Goal: Complete application form: Complete application form

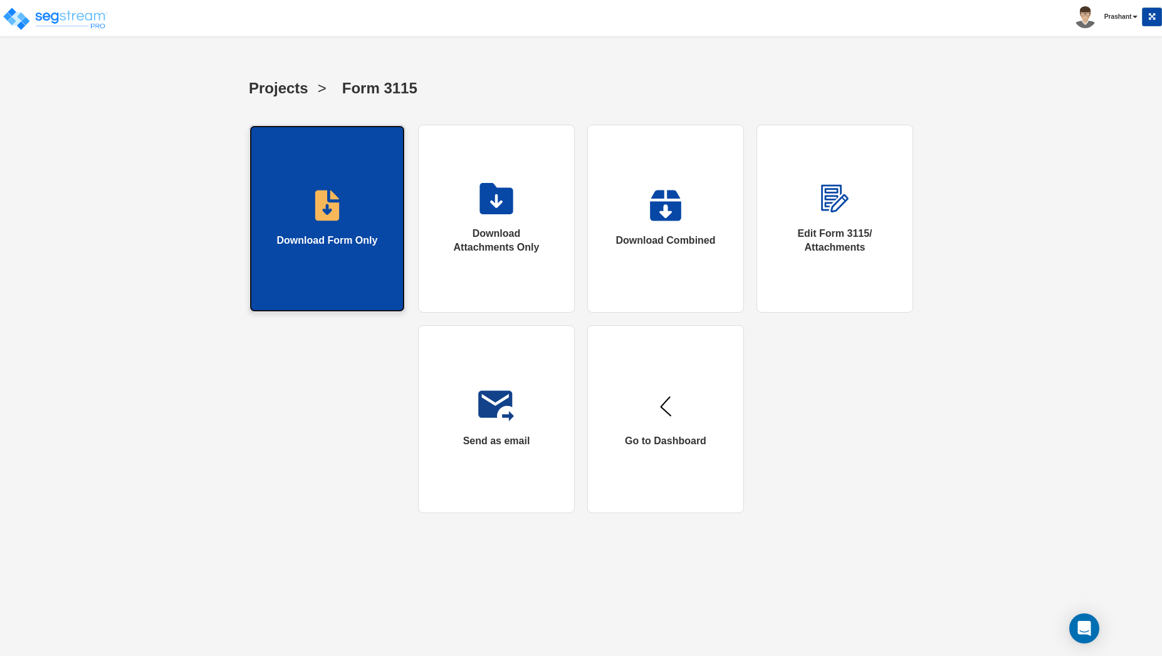
click at [327, 224] on link "Download Form Only" at bounding box center [327, 219] width 157 height 188
click at [358, 269] on link "Download Form Only" at bounding box center [327, 219] width 157 height 188
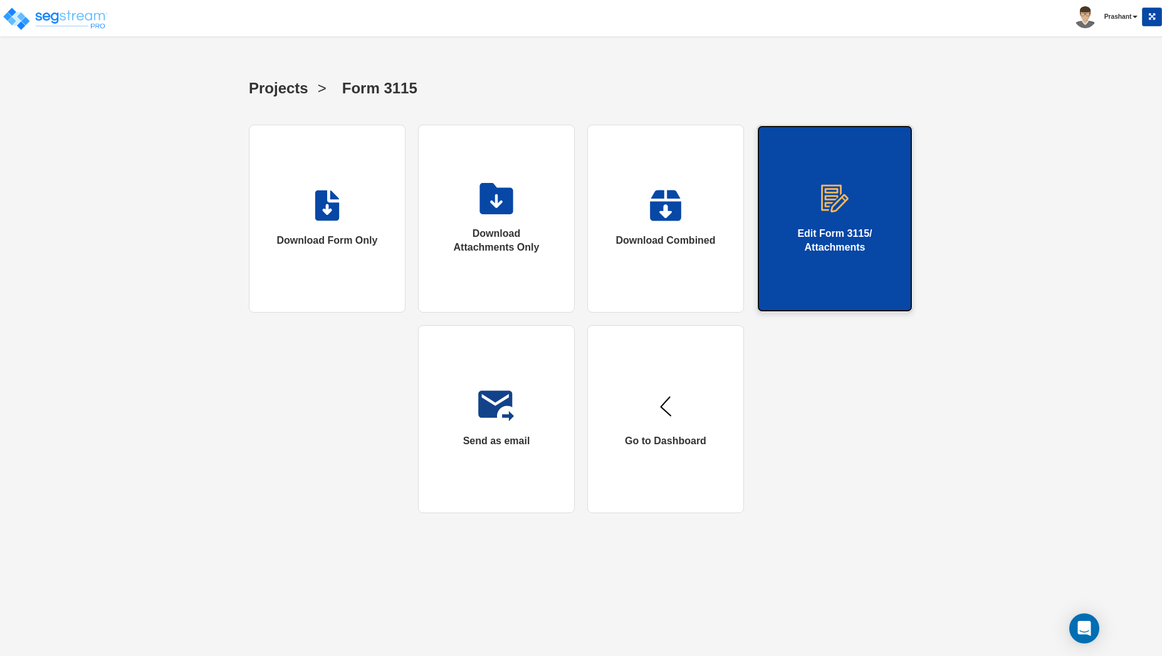
click at [881, 295] on link "Edit Form 3115/ Attachments" at bounding box center [834, 219] width 157 height 188
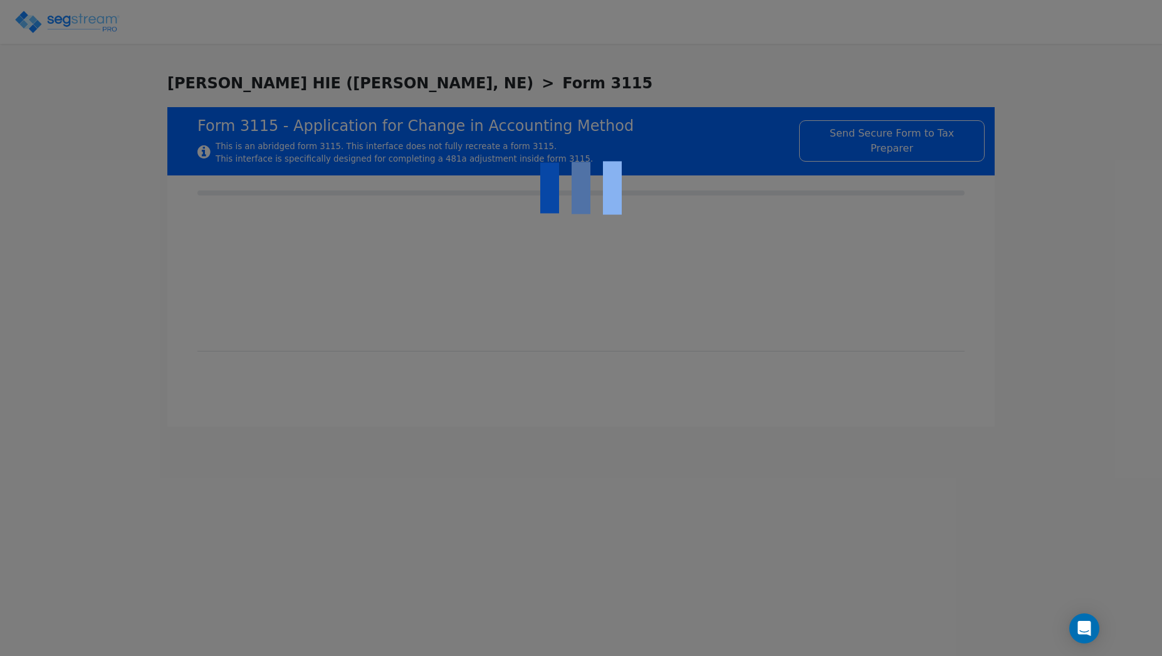
checkbox input "true"
type input "THE PROPERTY IS A HOTEL/MOTEL (NON CASINO)"
type input "NONRESIDENTIAL HOTEL/MOTEL (NON CASINO)"
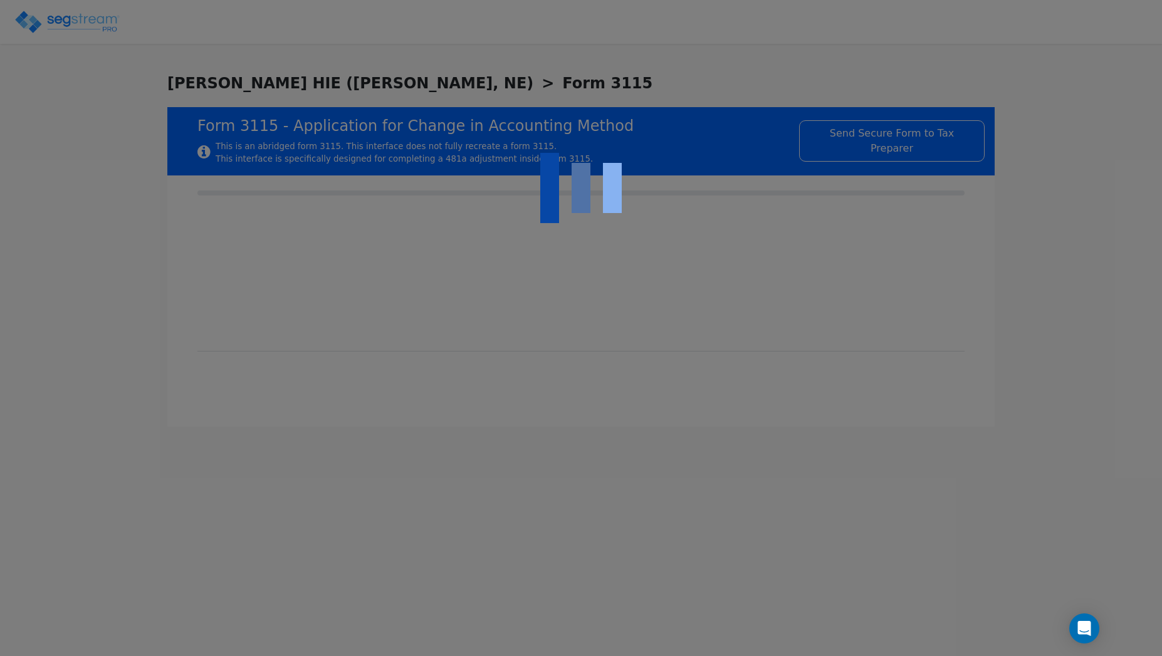
type input "2016"
type input "USE IS CONSISTENT WITH HOTEL/MOTEL SHORT-TERM LODGING."
type input "NONE"
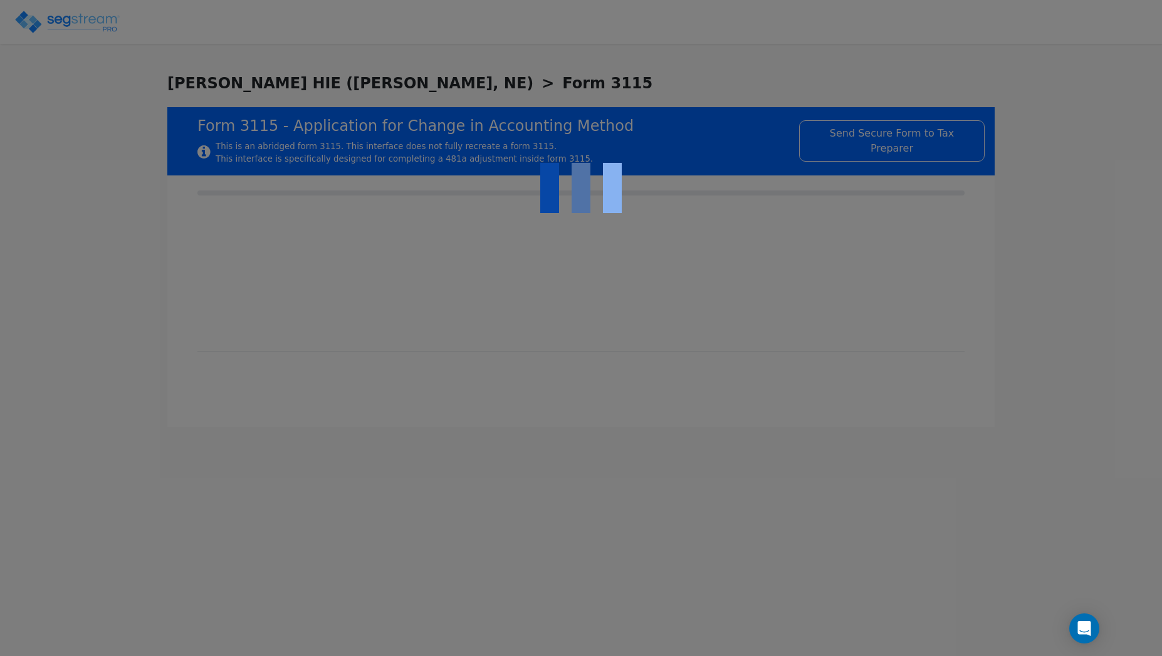
type textarea "The property is nonresidential real estate being depreciated using the straight…"
checkbox input "true"
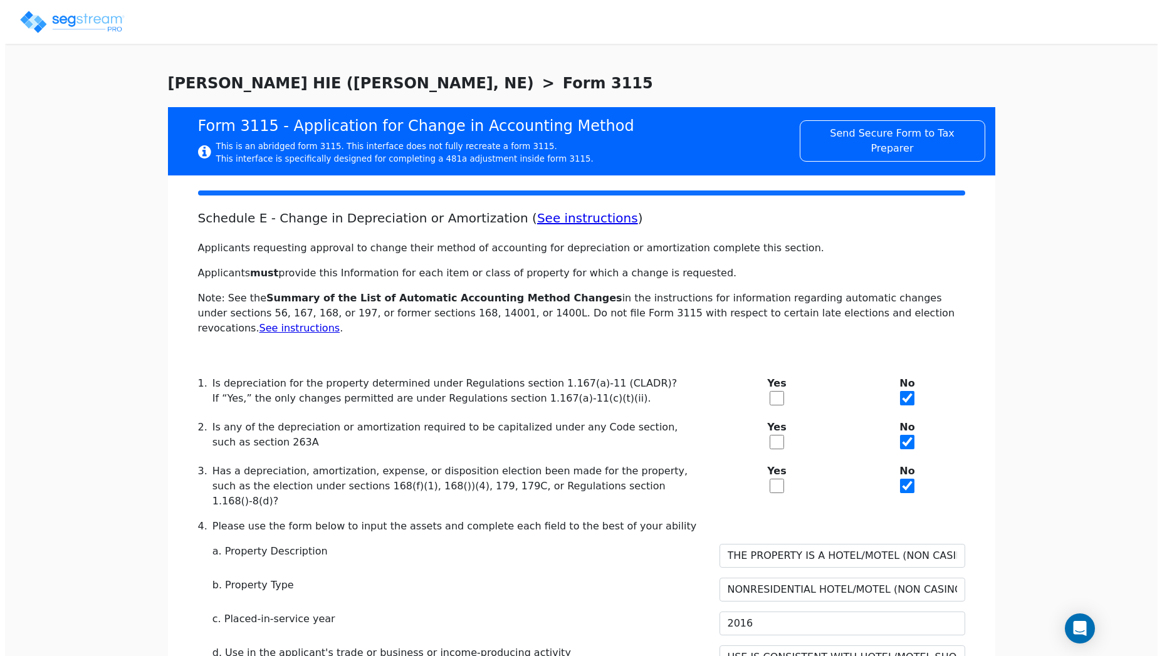
scroll to position [437, 0]
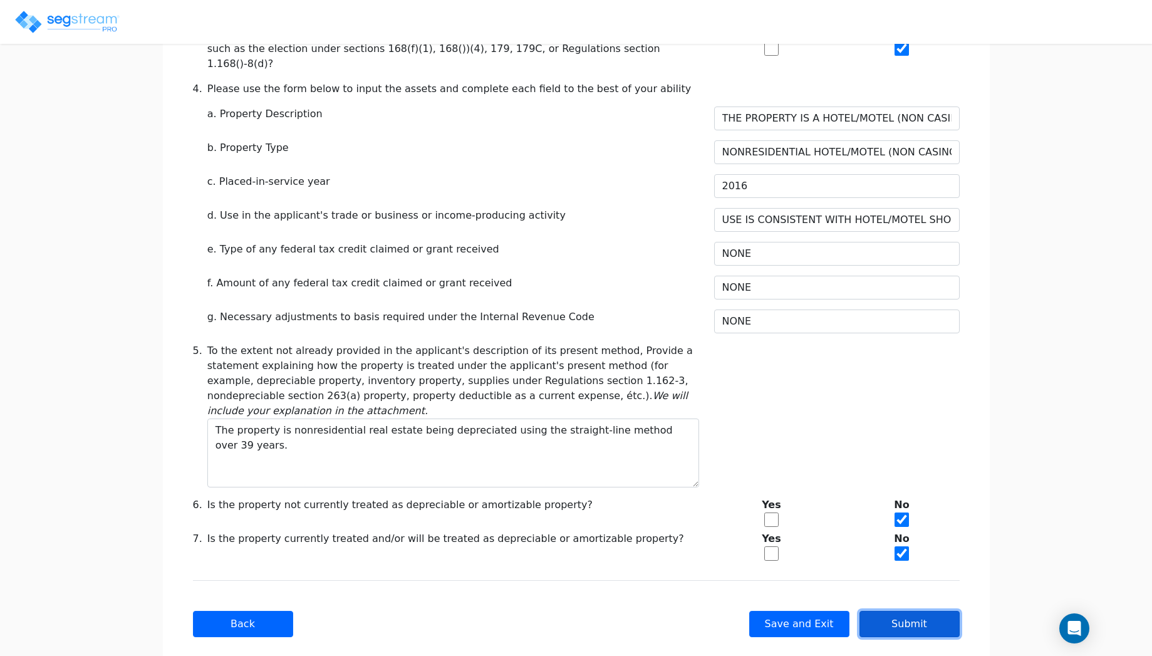
click at [909, 611] on button "Submit" at bounding box center [910, 624] width 100 height 26
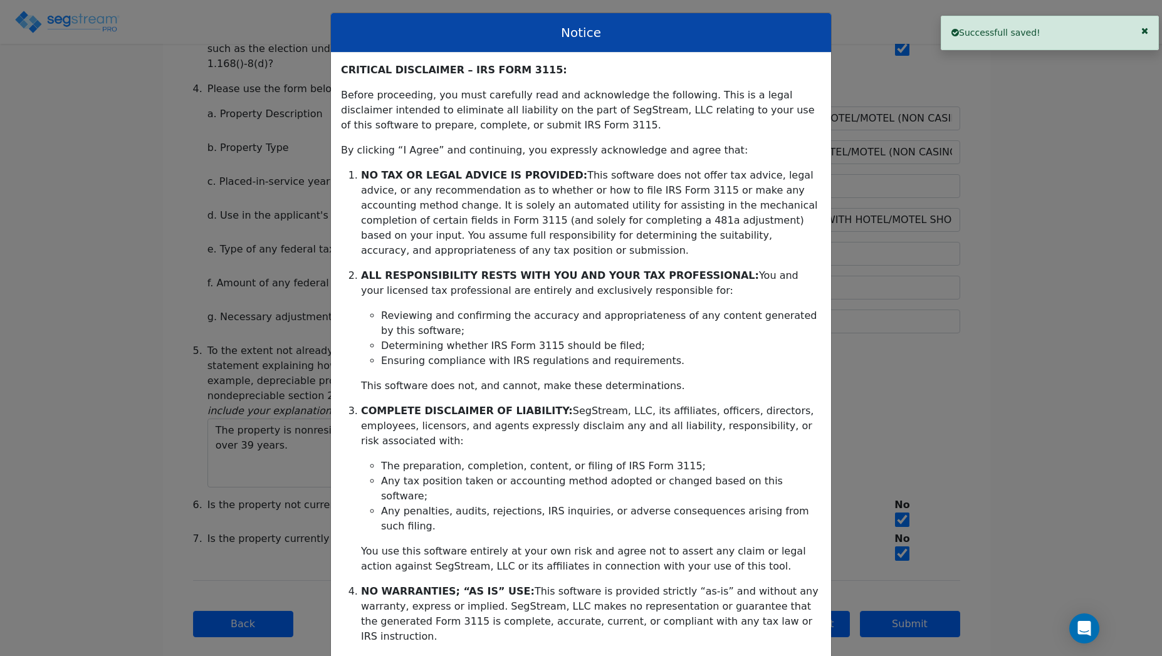
scroll to position [118, 0]
